Goal: Task Accomplishment & Management: Manage account settings

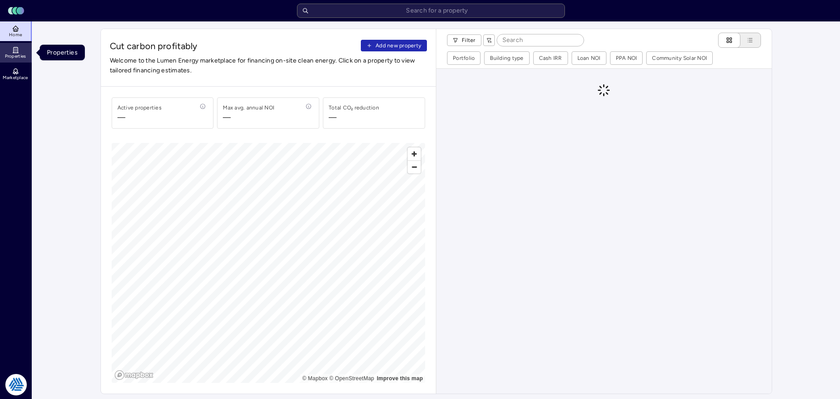
click at [13, 55] on span "Properties" at bounding box center [15, 56] width 21 height 5
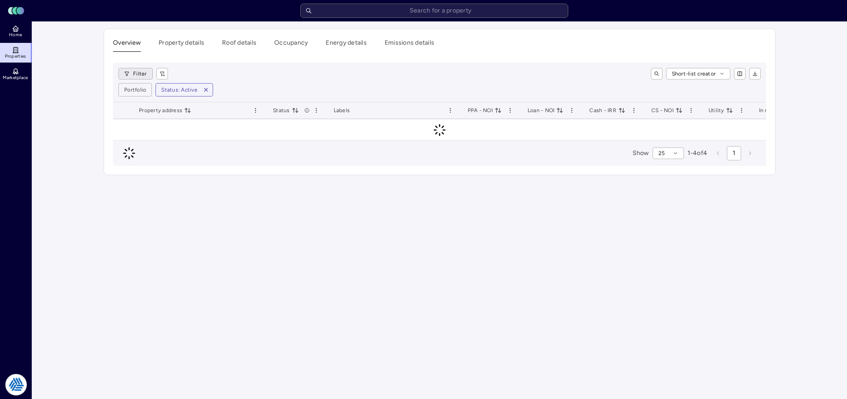
click at [131, 71] on html "Toggle Sidebar Lumen Energy Logo Home Properties Marketplace Tradition Energy […" at bounding box center [423, 199] width 847 height 399
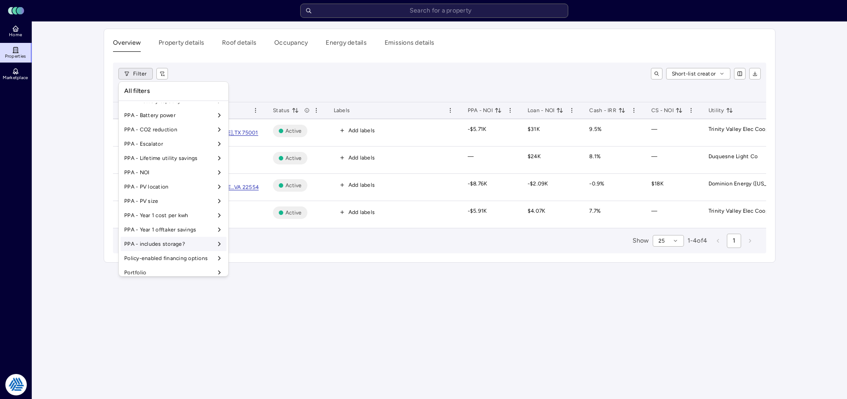
scroll to position [715, 0]
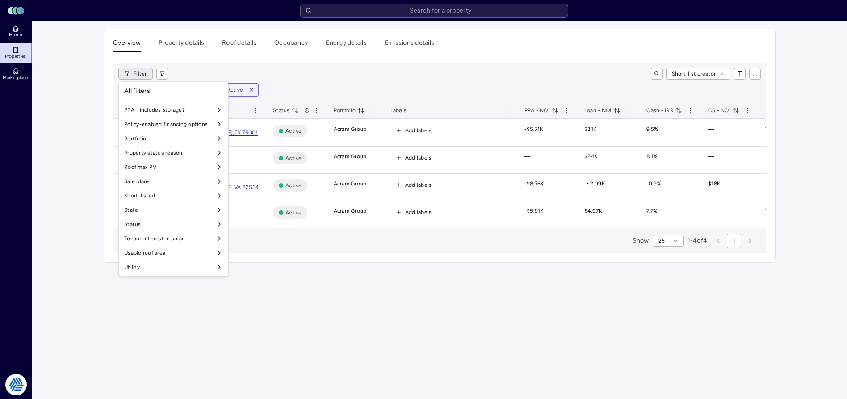
click at [33, 222] on html "Toggle Sidebar Lumen Energy Logo Home Properties Marketplace Tradition Energy […" at bounding box center [423, 199] width 847 height 399
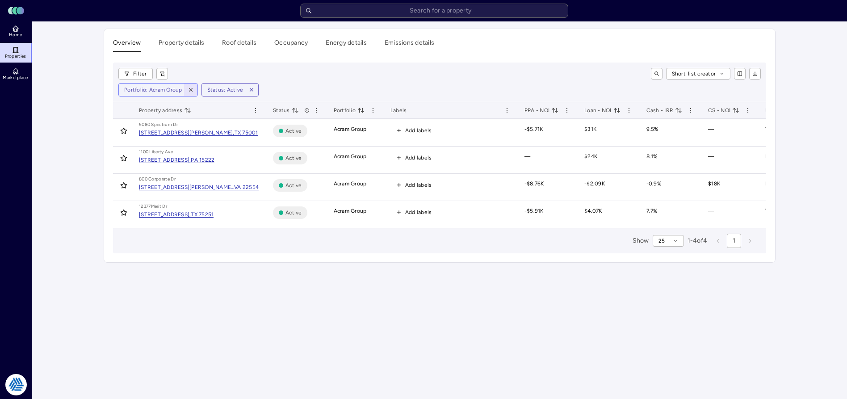
click at [188, 87] on icon "button" at bounding box center [191, 90] width 6 height 6
click at [138, 75] on html "Toggle Sidebar Lumen Energy Logo Home Properties Marketplace Tradition Energy […" at bounding box center [423, 199] width 847 height 399
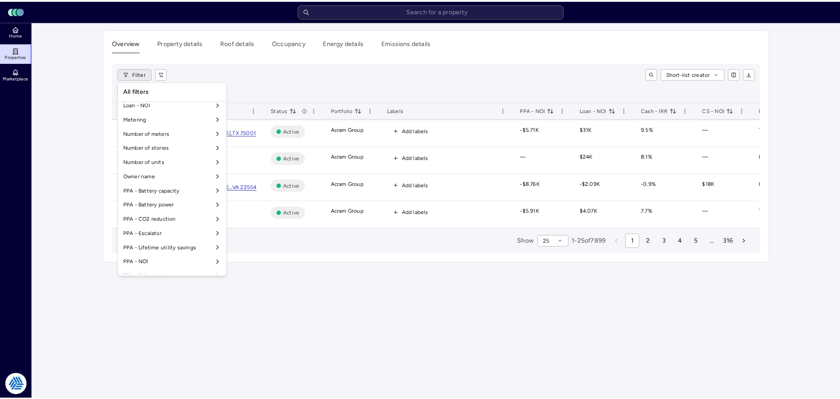
scroll to position [715, 0]
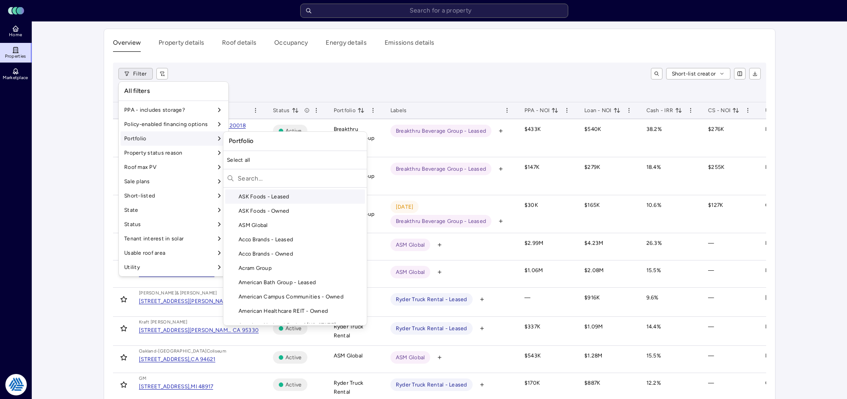
click at [253, 174] on input "text" at bounding box center [300, 178] width 125 height 14
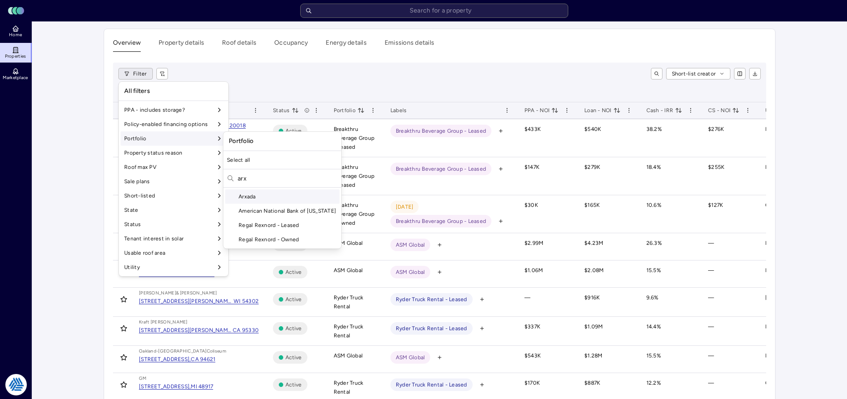
type input "arx"
click at [255, 196] on div "Arxada" at bounding box center [282, 196] width 114 height 14
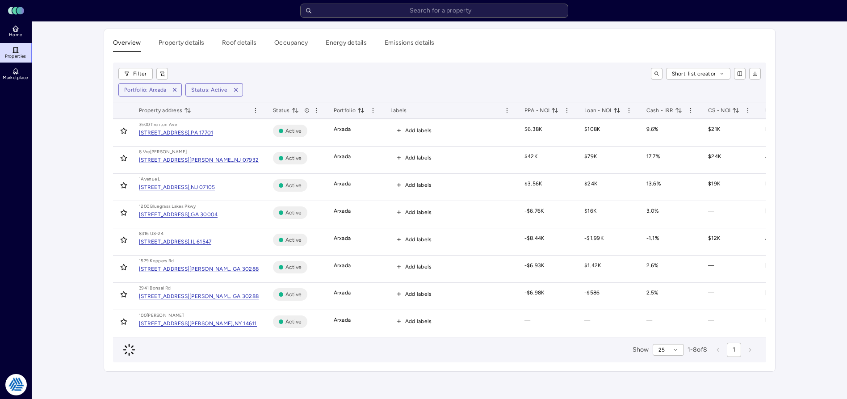
click at [84, 225] on main "Overview Property details Roof details Occupancy Energy details Emissions detai…" at bounding box center [439, 209] width 815 height 377
click at [16, 33] on span "Home" at bounding box center [15, 34] width 13 height 5
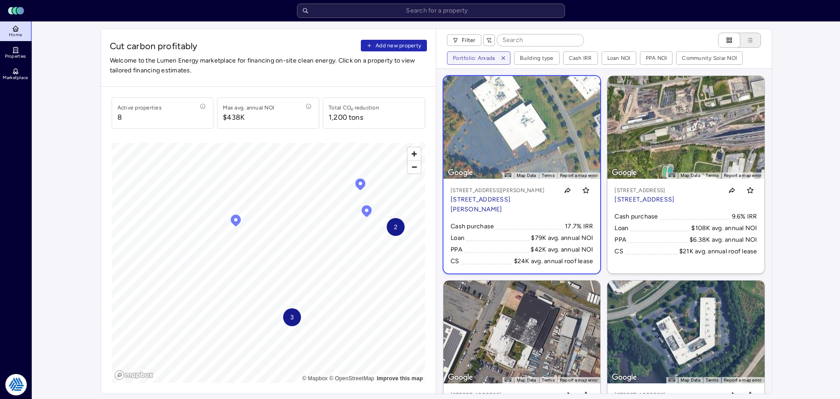
click at [527, 198] on p "[STREET_ADDRESS][PERSON_NAME]" at bounding box center [503, 205] width 104 height 20
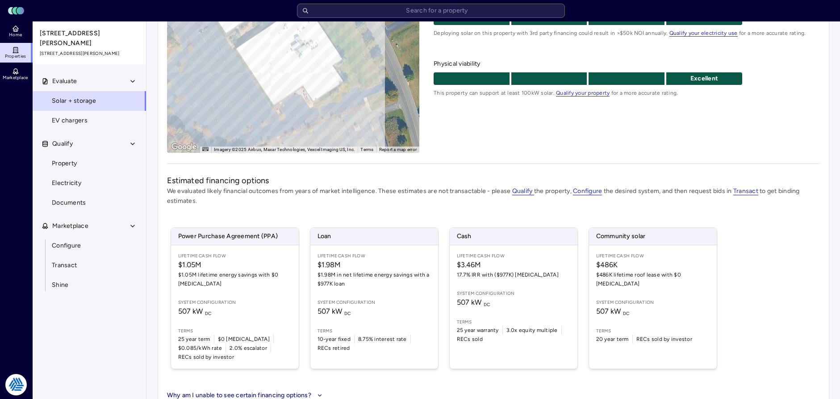
scroll to position [89, 0]
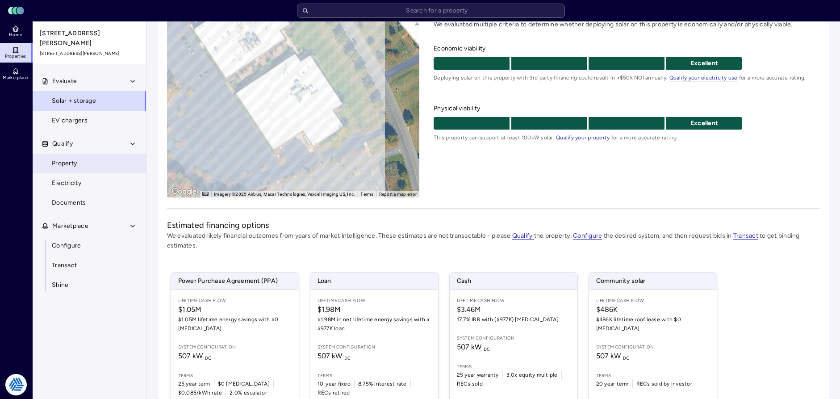
click at [82, 154] on link "Property" at bounding box center [89, 164] width 114 height 20
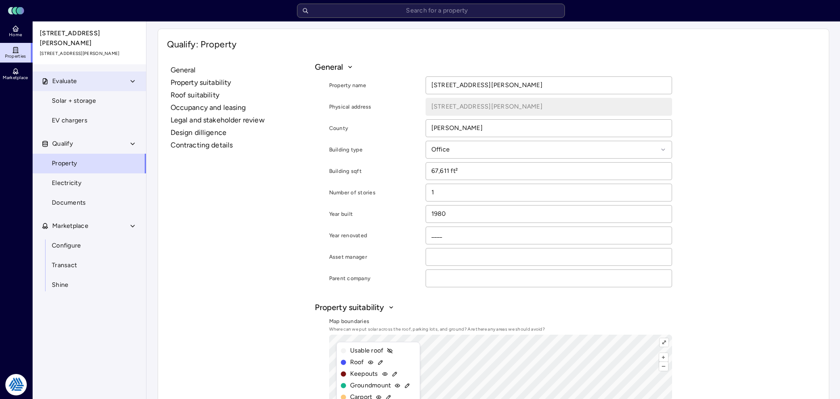
click at [75, 76] on span "Evaluate" at bounding box center [64, 81] width 25 height 10
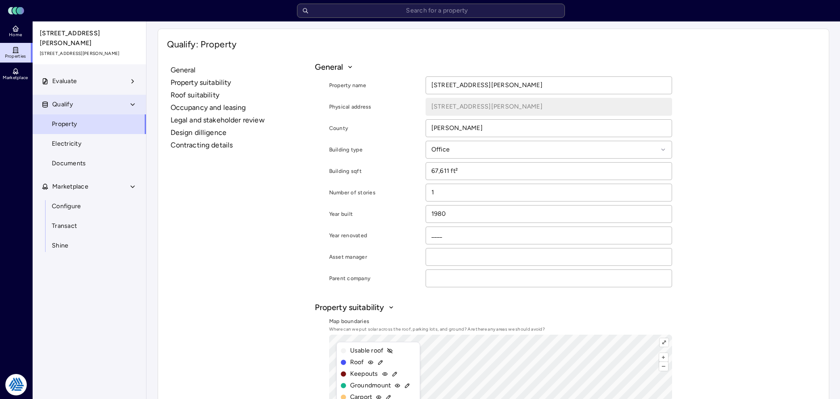
click at [130, 101] on icon "button" at bounding box center [132, 104] width 7 height 7
click at [100, 77] on button "Evaluate" at bounding box center [90, 81] width 114 height 20
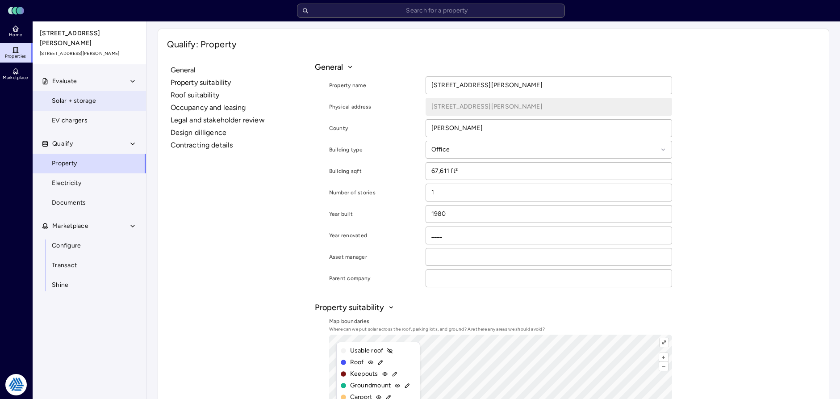
click at [97, 96] on link "Solar + storage" at bounding box center [89, 101] width 114 height 20
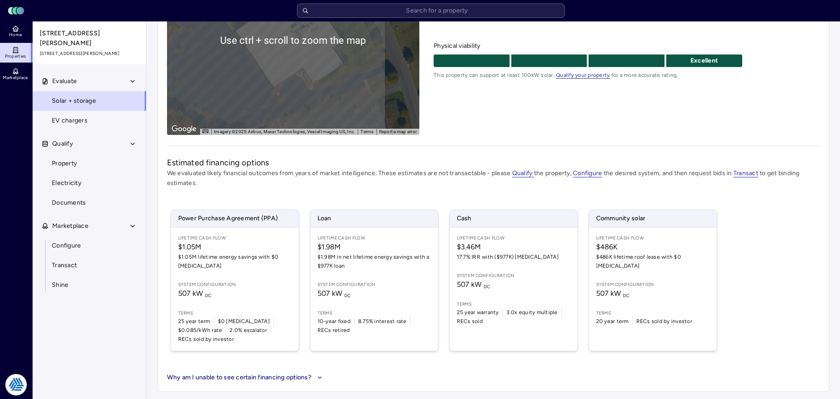
scroll to position [63, 0]
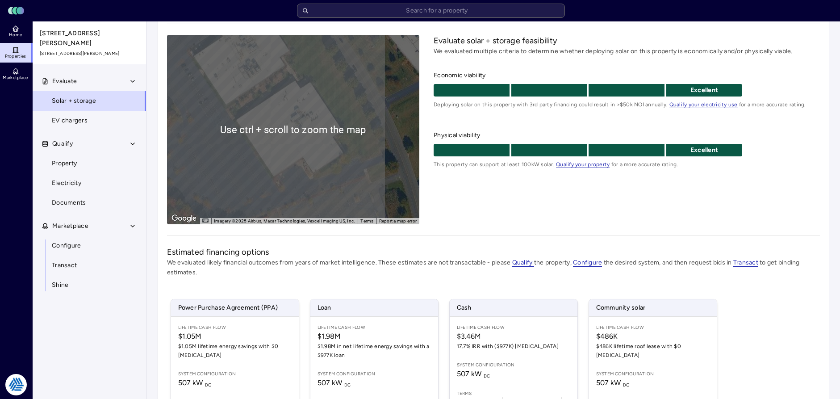
click at [272, 124] on div "To activate drag with keyboard, press Alt + Enter. Once in keyboard drag state,…" at bounding box center [293, 129] width 253 height 189
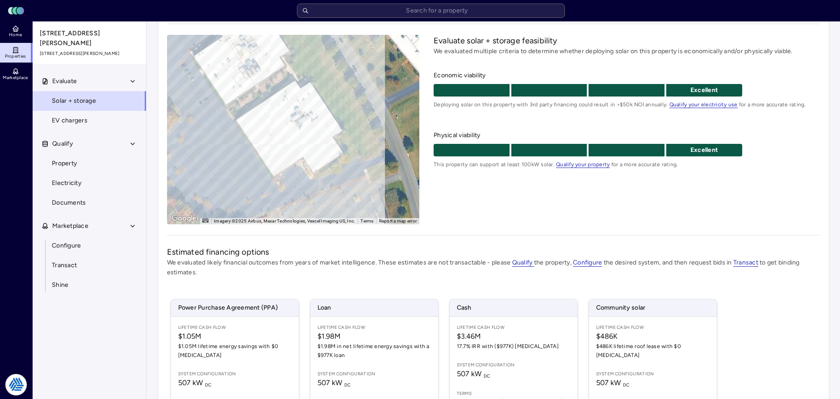
click at [193, 95] on div "To activate drag with keyboard, press Alt + Enter. Once in keyboard drag state,…" at bounding box center [293, 129] width 253 height 189
click at [199, 99] on div "To activate drag with keyboard, press Alt + Enter. Once in keyboard drag state,…" at bounding box center [293, 129] width 253 height 189
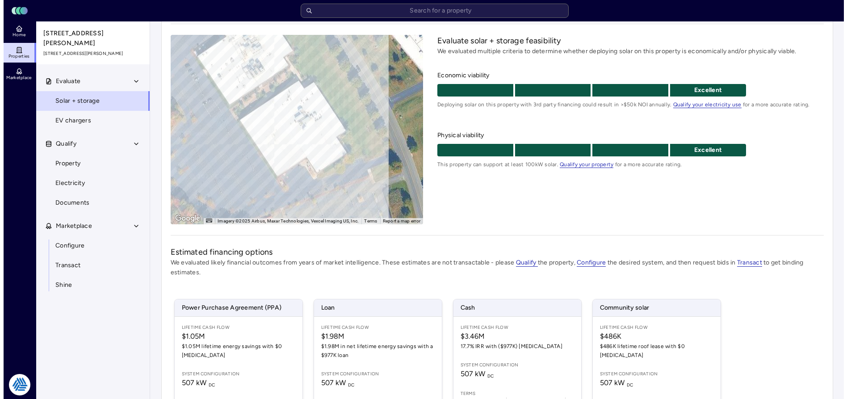
scroll to position [152, 0]
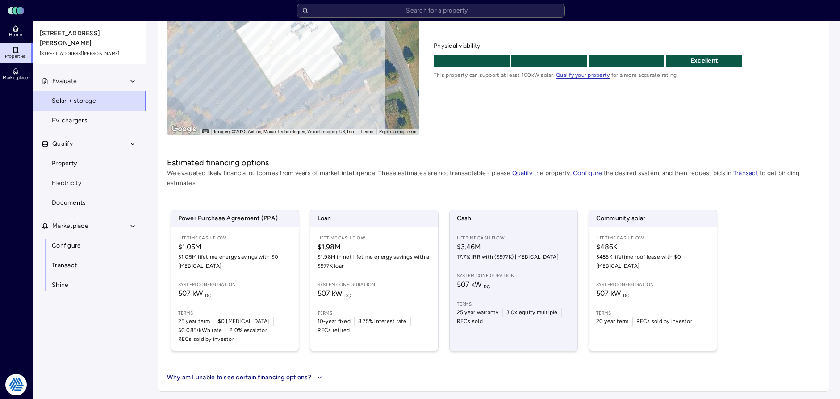
click at [485, 247] on span "$3.46M" at bounding box center [513, 247] width 113 height 11
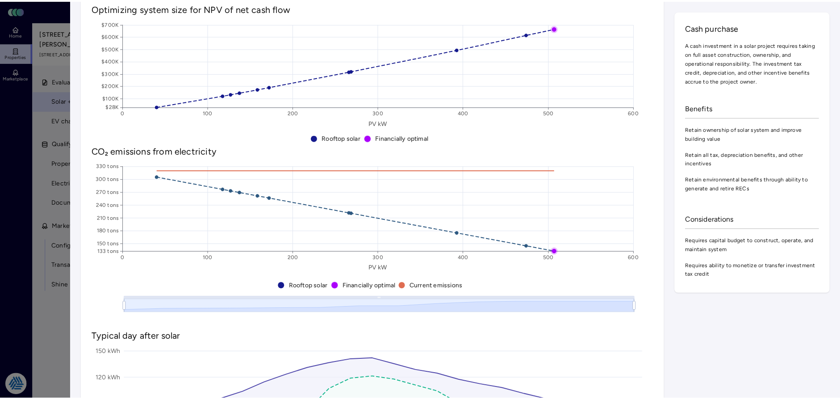
scroll to position [402, 0]
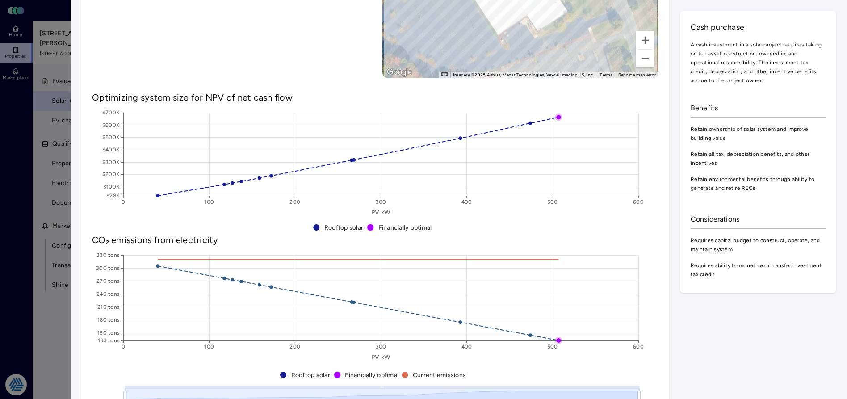
click at [51, 197] on div at bounding box center [423, 199] width 847 height 399
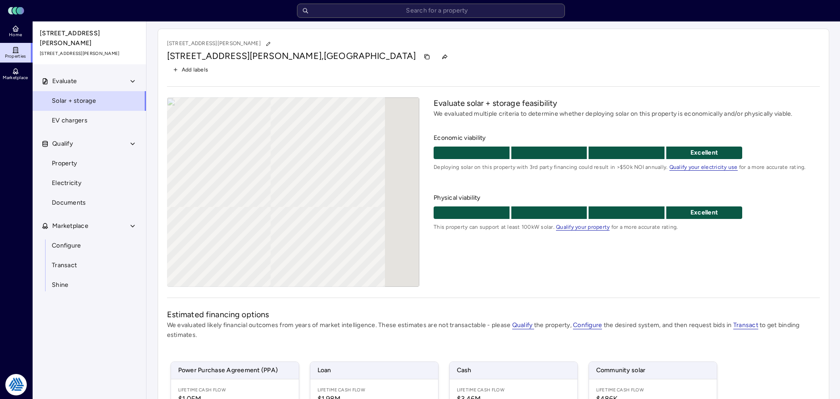
scroll to position [89, 0]
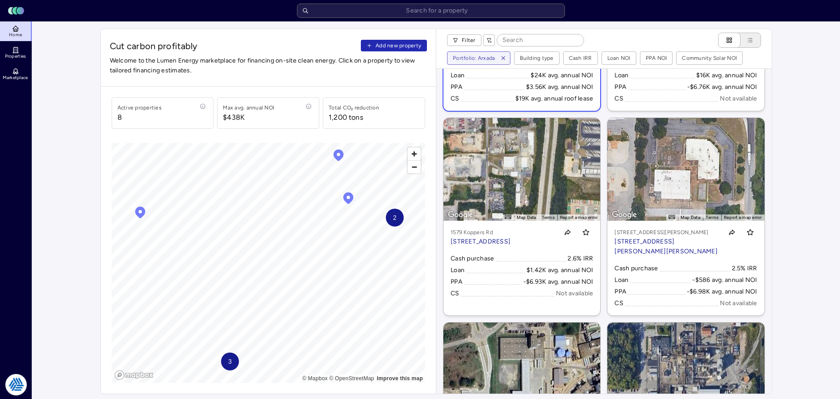
scroll to position [447, 0]
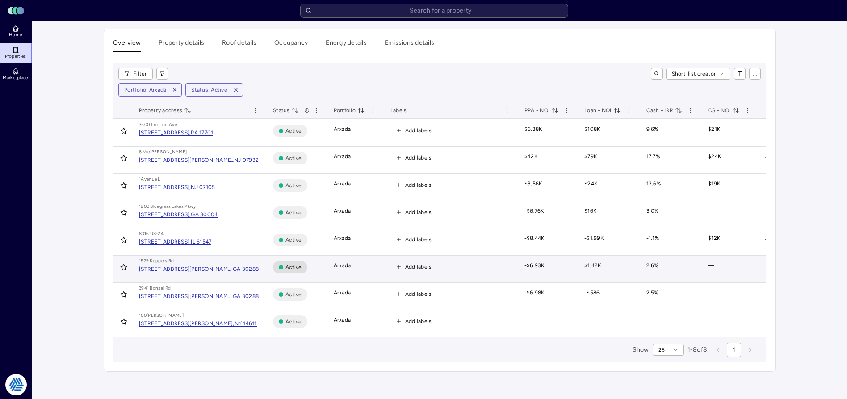
click at [178, 239] on div "[STREET_ADDRESS]," at bounding box center [165, 241] width 52 height 5
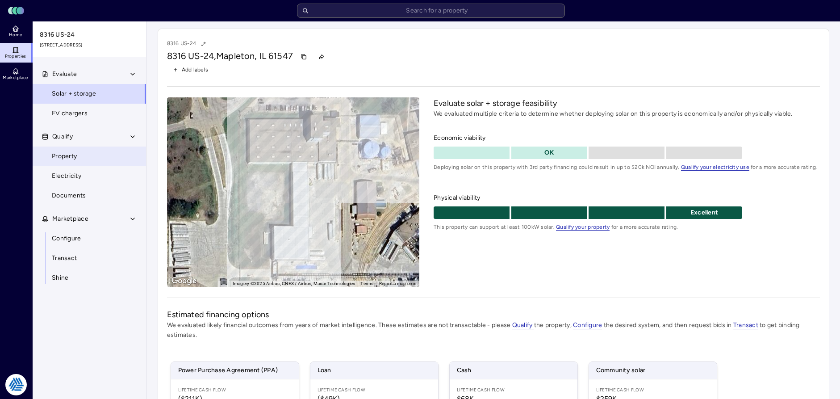
click at [112, 163] on link "Property" at bounding box center [89, 156] width 114 height 20
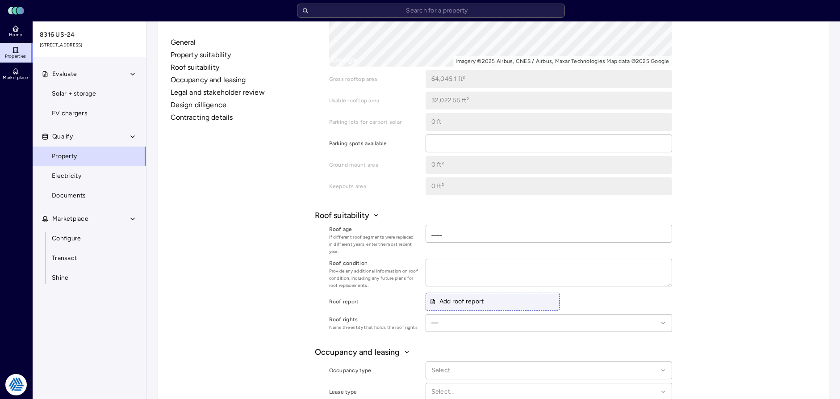
scroll to position [268, 0]
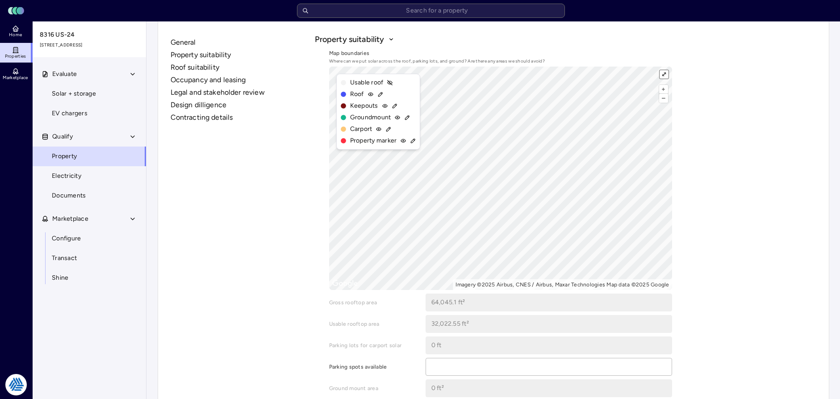
click at [664, 74] on button "⤢" at bounding box center [664, 74] width 8 height 8
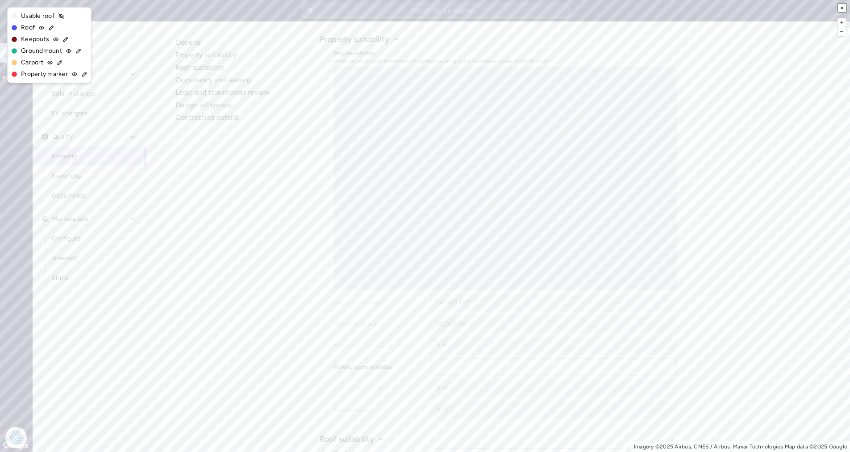
click at [845, 8] on button "×" at bounding box center [842, 8] width 8 height 8
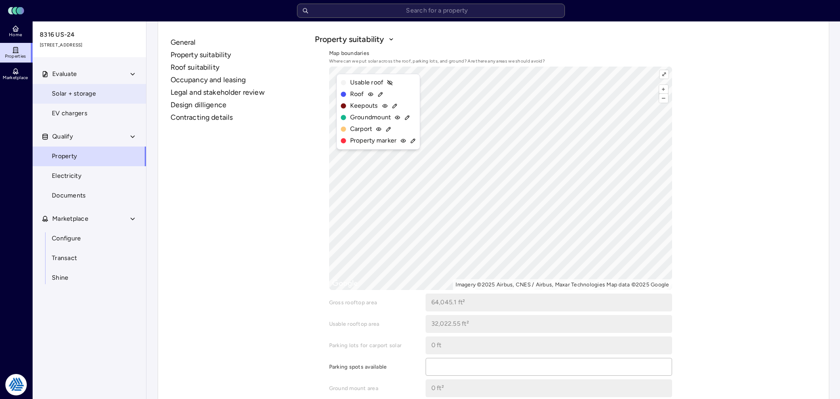
click at [93, 96] on span "Solar + storage" at bounding box center [74, 94] width 44 height 10
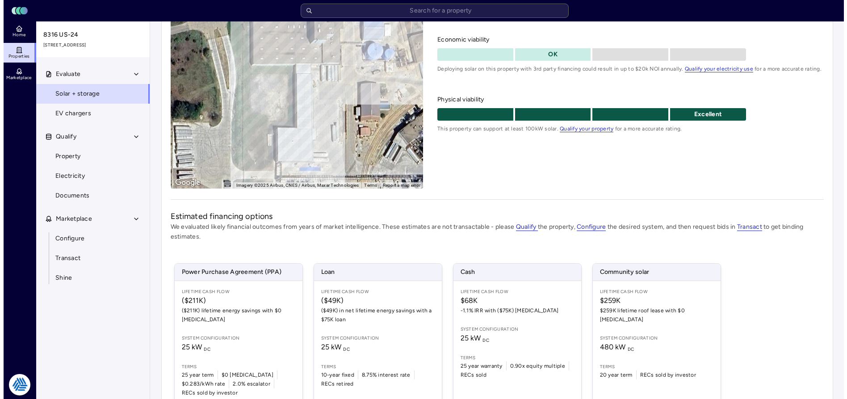
scroll to position [143, 0]
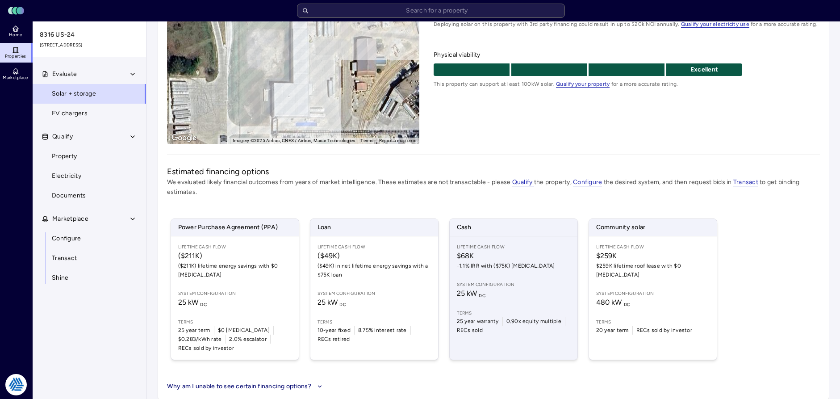
click at [501, 271] on div "Lifetime Cash Flow $68K -1.1% IRR with ($75K) [MEDICAL_DATA] System configurati…" at bounding box center [514, 297] width 128 height 123
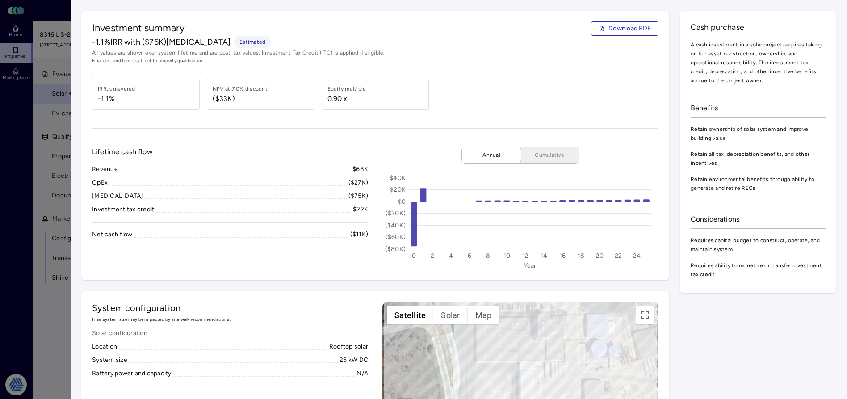
click at [63, 174] on div at bounding box center [423, 199] width 847 height 399
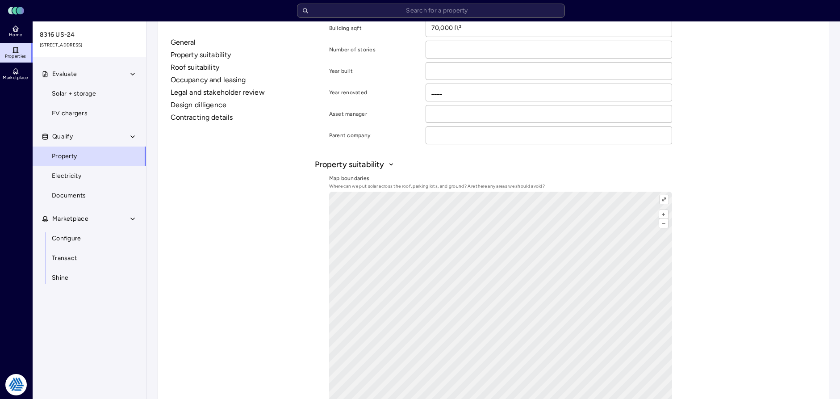
scroll to position [268, 0]
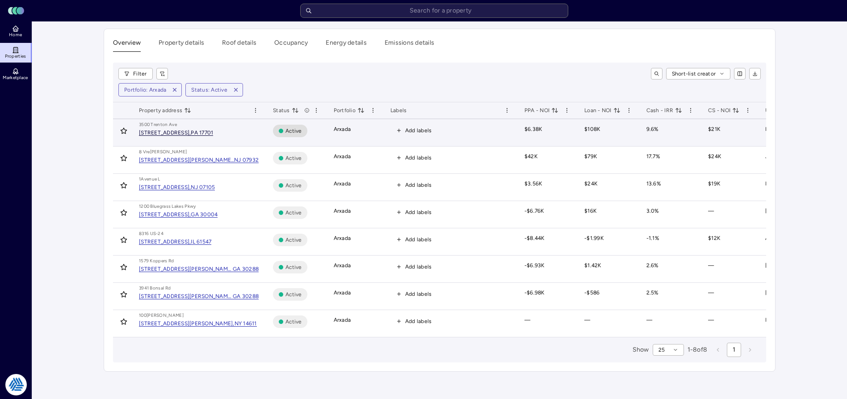
click at [170, 134] on div "[STREET_ADDRESS]," at bounding box center [165, 132] width 52 height 5
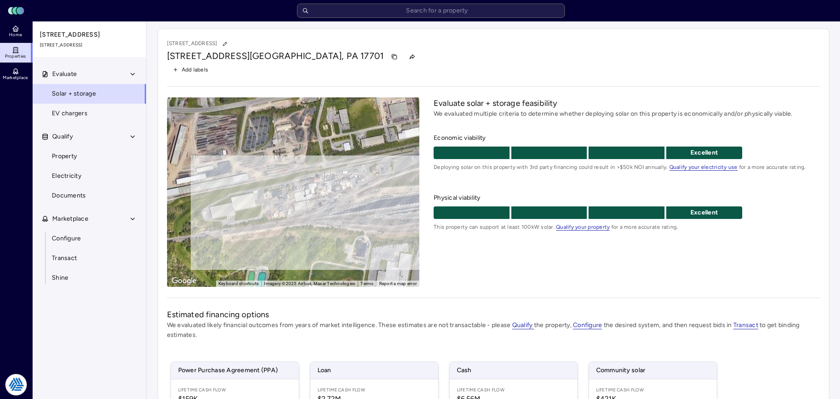
click at [482, 293] on div "[STREET_ADDRESS] Add labels ← Move left → Move right ↑ Move up ↓ Move down + Zo…" at bounding box center [494, 286] width 672 height 515
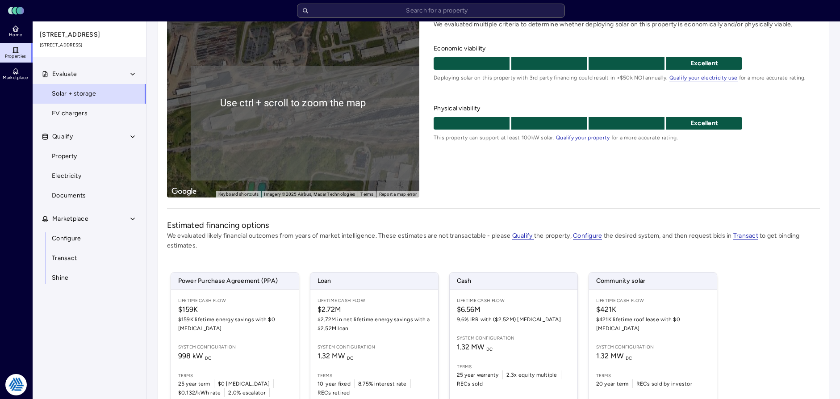
scroll to position [134, 0]
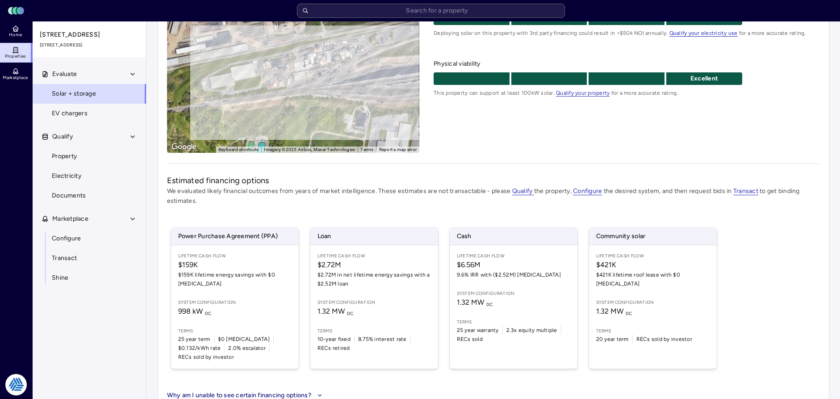
drag, startPoint x: 298, startPoint y: 130, endPoint x: 300, endPoint y: 154, distance: 23.3
click at [300, 154] on div "[STREET_ADDRESS] Add labels ← Move left → Move right ↑ Move up ↓ Move down + Zo…" at bounding box center [494, 152] width 672 height 515
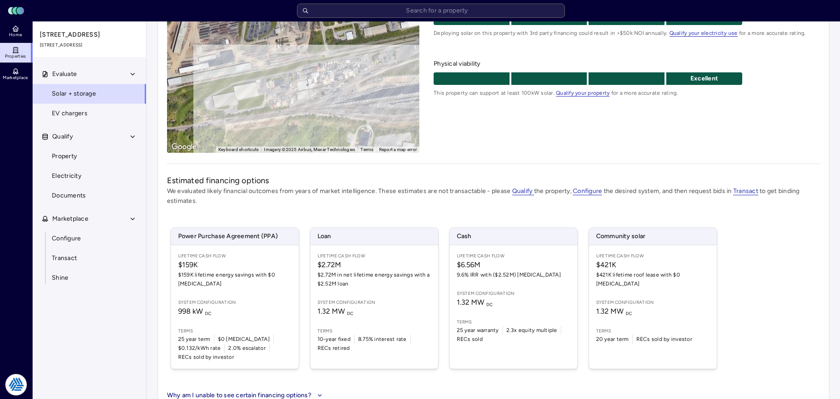
click at [303, 119] on div "To activate drag with keyboard, press Alt + Enter. Once in keyboard drag state,…" at bounding box center [293, 57] width 253 height 189
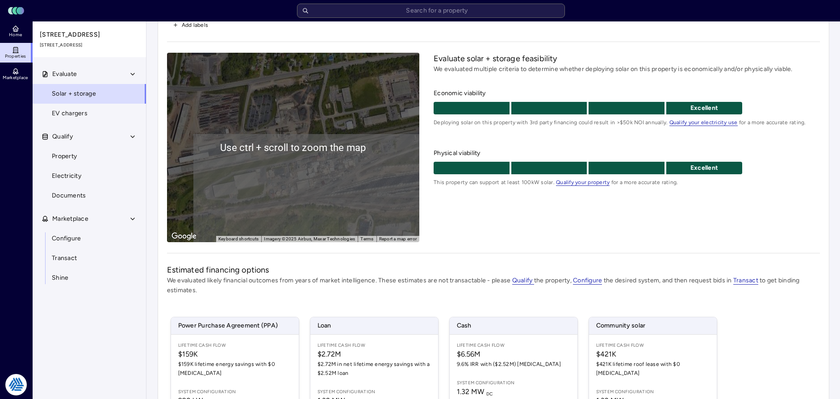
scroll to position [0, 0]
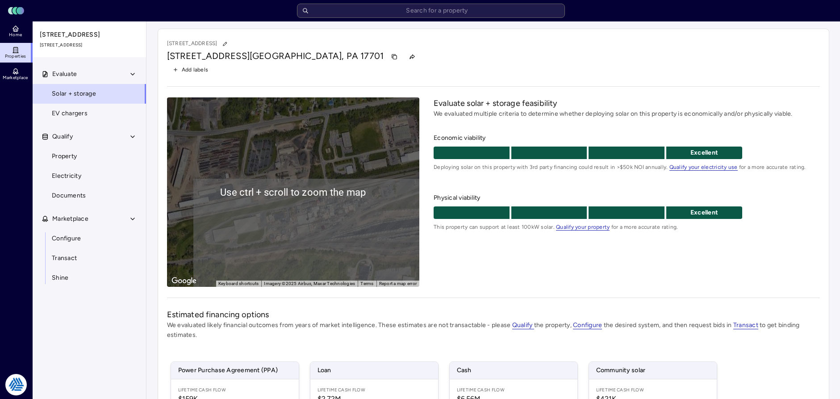
click at [324, 205] on div "To activate drag with keyboard, press Alt + Enter. Once in keyboard drag state,…" at bounding box center [293, 191] width 253 height 189
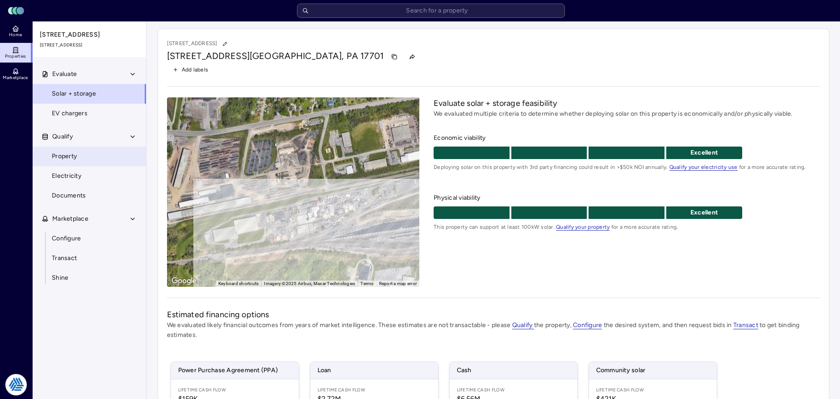
click at [94, 151] on link "Property" at bounding box center [89, 156] width 114 height 20
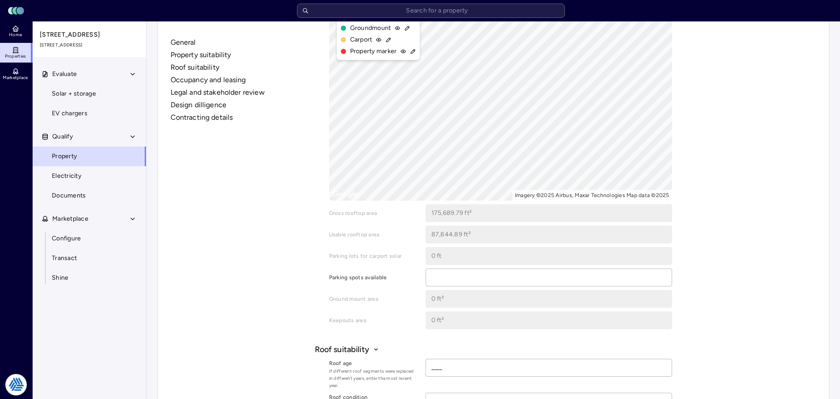
scroll to position [268, 0]
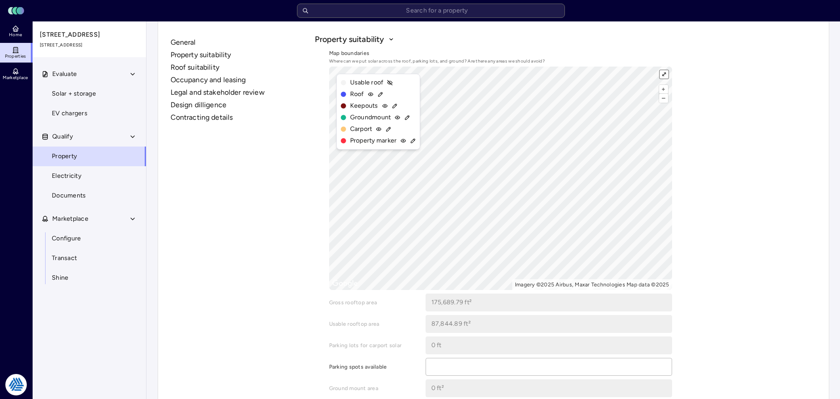
click at [662, 74] on button "⤢" at bounding box center [664, 74] width 8 height 8
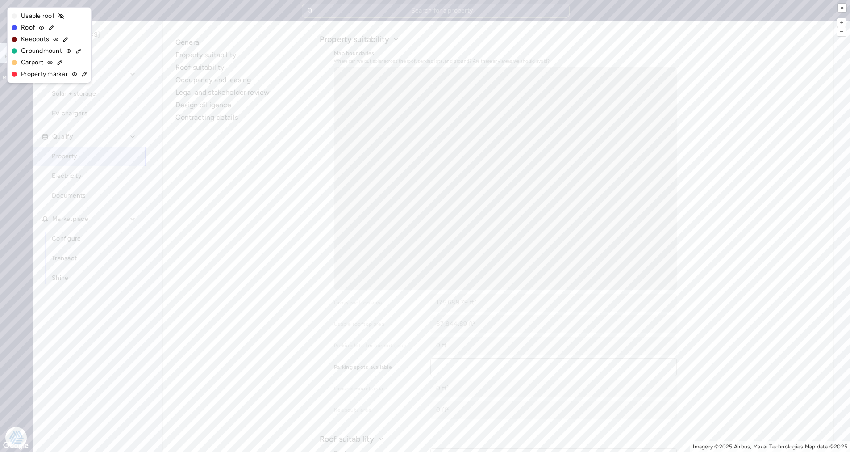
click at [79, 54] on icon at bounding box center [78, 51] width 6 height 6
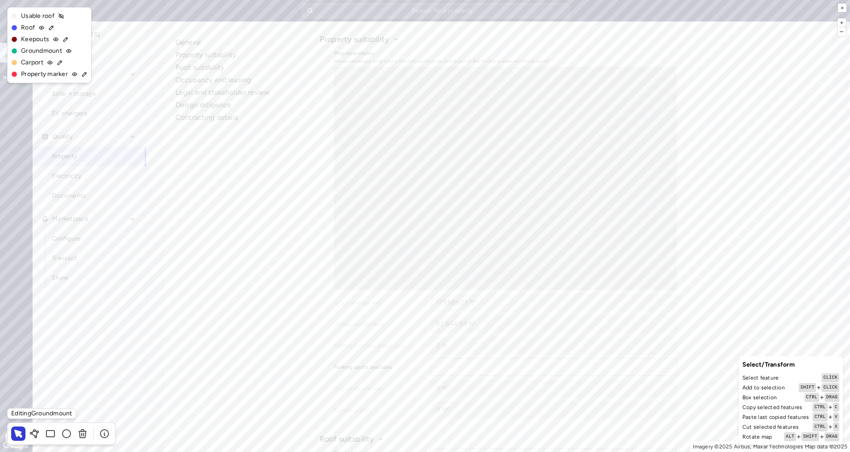
click at [267, 235] on div "+ – ⇧ › Imagery ©2025 Airbus, Maxar Technologies Map data ©2025 ×" at bounding box center [425, 226] width 850 height 452
click at [33, 398] on icon at bounding box center [34, 433] width 11 height 11
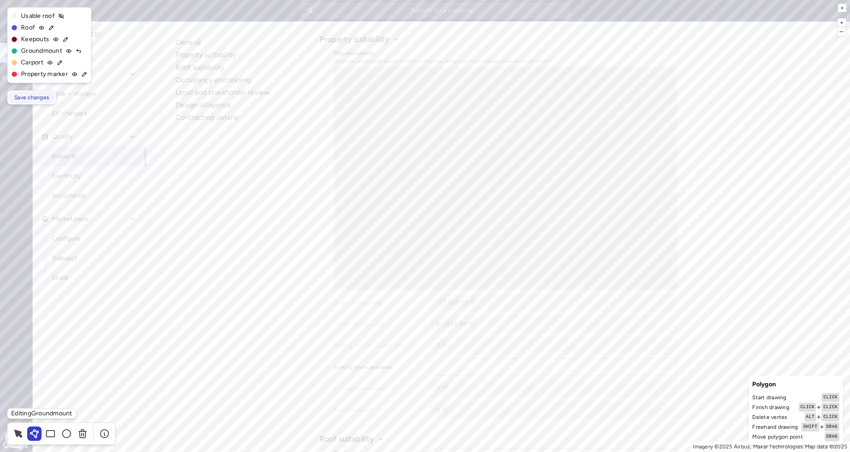
click at [46, 97] on span "Save changes" at bounding box center [31, 97] width 35 height 9
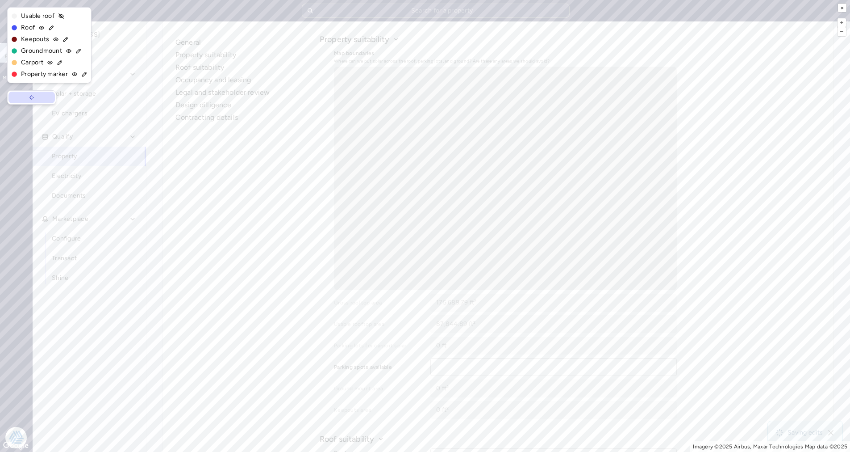
type input "80,276.98 ft²"
click at [841, 7] on button "×" at bounding box center [842, 8] width 8 height 8
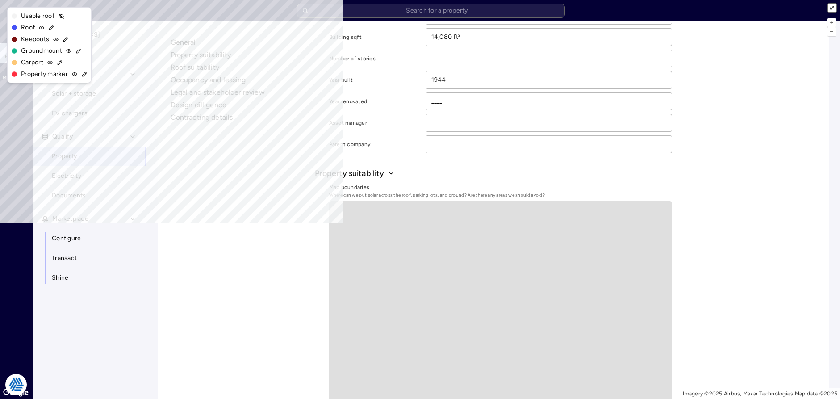
scroll to position [0, 0]
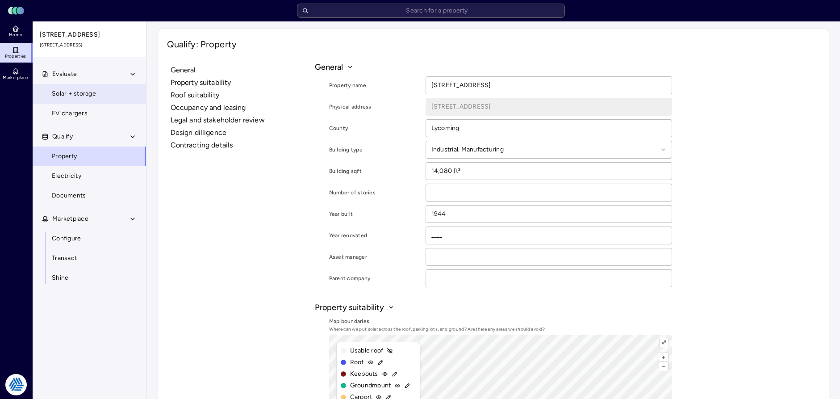
click at [83, 88] on link "Solar + storage" at bounding box center [89, 94] width 114 height 20
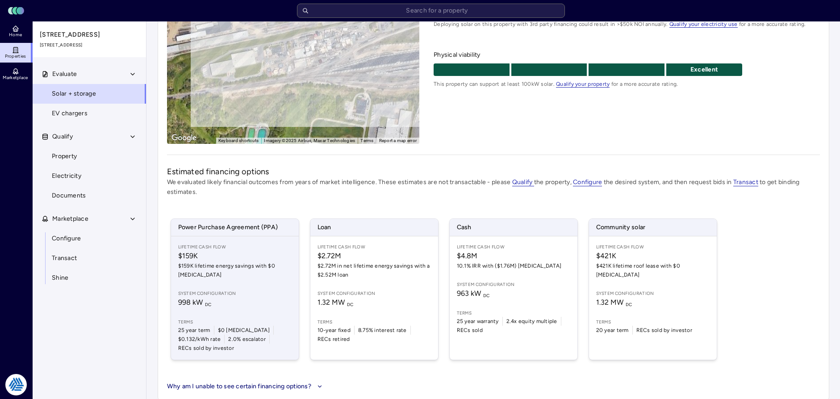
scroll to position [54, 0]
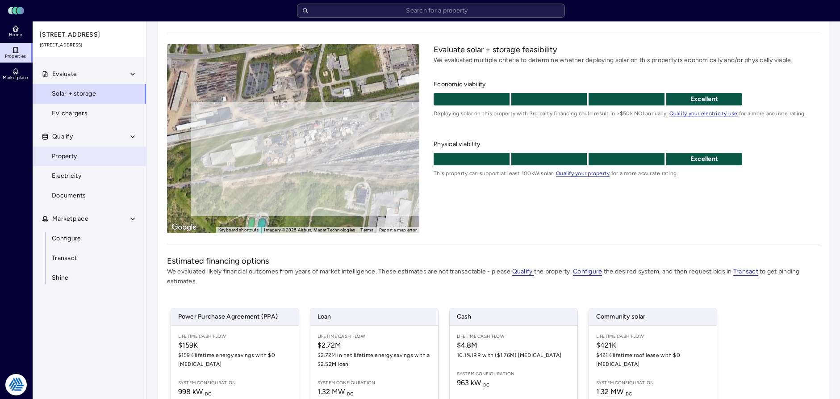
click at [110, 159] on link "Property" at bounding box center [89, 156] width 114 height 20
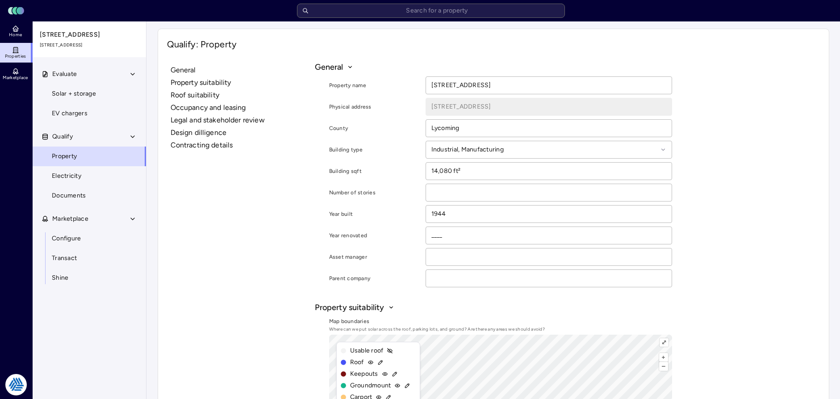
scroll to position [223, 0]
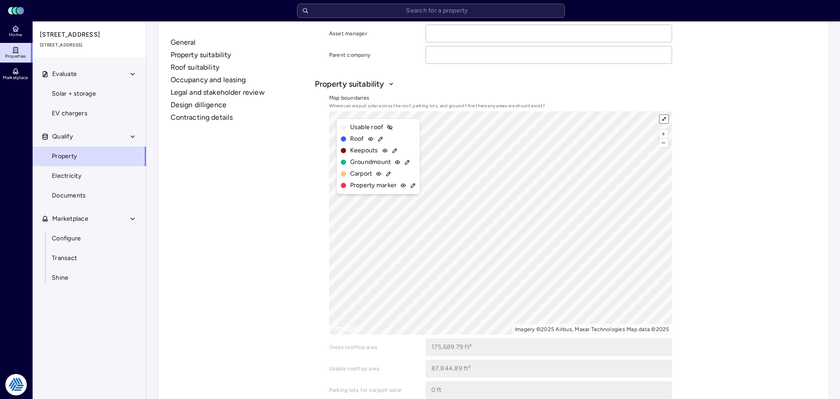
click at [661, 118] on button "⤢" at bounding box center [664, 119] width 8 height 8
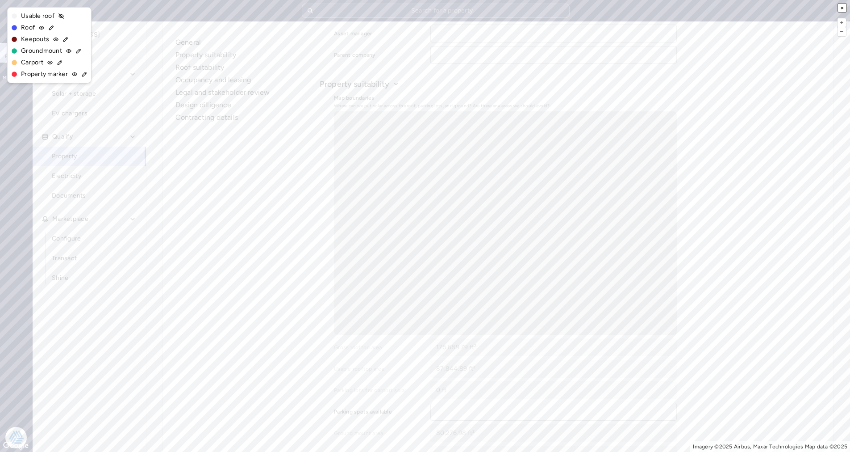
click at [840, 6] on button "×" at bounding box center [842, 8] width 8 height 8
